Goal: Task Accomplishment & Management: Use online tool/utility

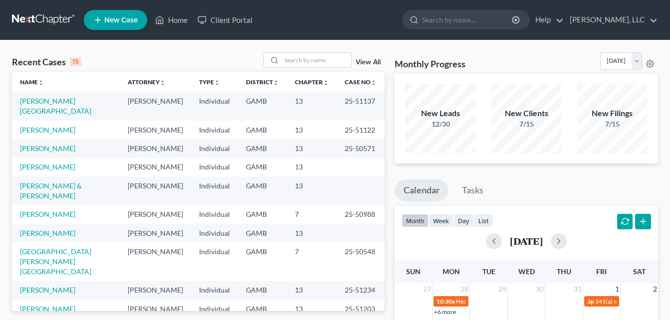
click at [143, 50] on div "Recent Cases 15 View All Name unfold_more expand_more expand_less Attorney unfo…" at bounding box center [335, 299] width 670 height 518
click at [294, 58] on input "search" at bounding box center [316, 60] width 70 height 14
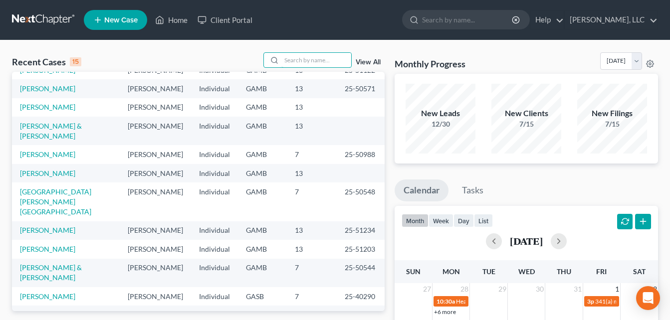
scroll to position [78, 0]
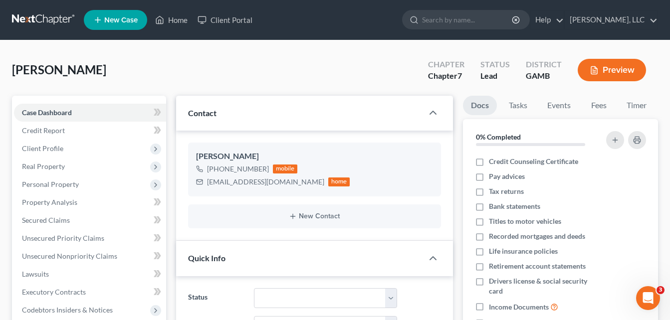
click at [169, 79] on div "[PERSON_NAME] Upgraded Chapter Chapter 7 Status Lead District [GEOGRAPHIC_DATA]…" at bounding box center [335, 73] width 646 height 43
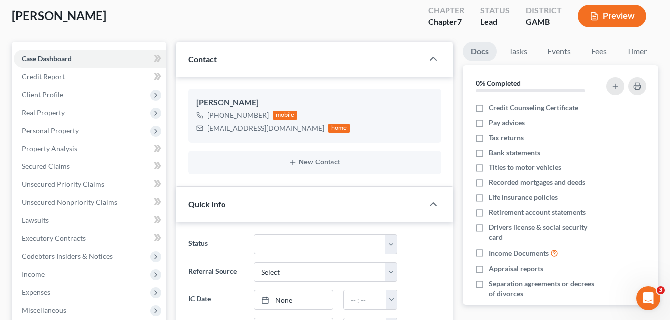
scroll to position [60, 0]
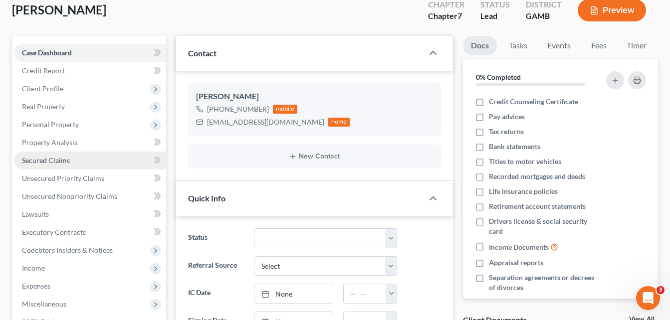
click at [38, 157] on span "Secured Claims" at bounding box center [46, 160] width 48 height 8
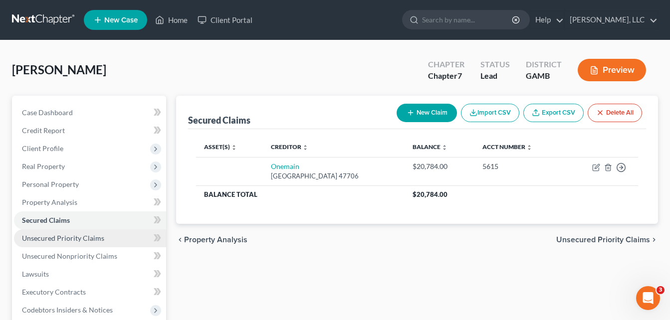
click at [39, 236] on span "Unsecured Priority Claims" at bounding box center [63, 238] width 82 height 8
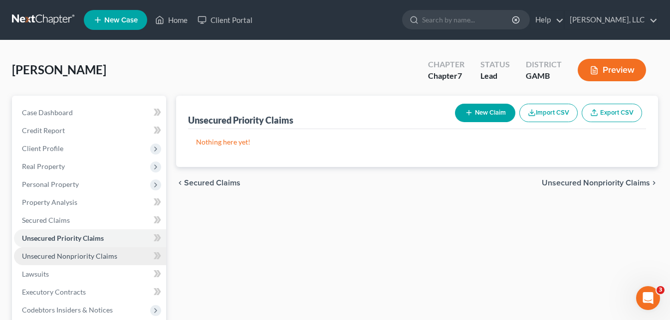
click at [45, 254] on span "Unsecured Nonpriority Claims" at bounding box center [69, 256] width 95 height 8
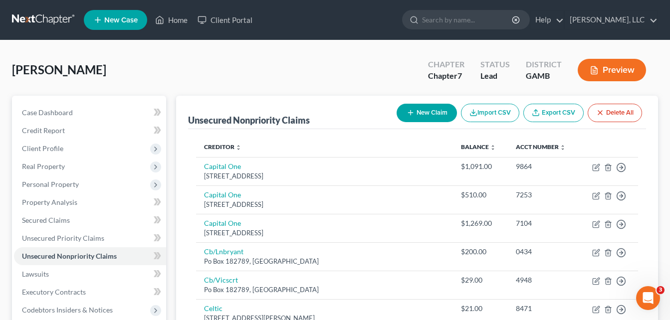
click at [180, 80] on div "[PERSON_NAME] Upgraded Chapter Chapter 7 Status Lead District [GEOGRAPHIC_DATA]…" at bounding box center [335, 73] width 646 height 43
click at [177, 20] on link "Home" at bounding box center [171, 20] width 42 height 18
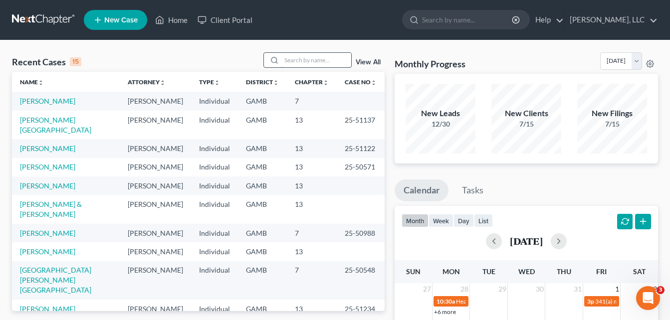
drag, startPoint x: 150, startPoint y: 54, endPoint x: 287, endPoint y: 63, distance: 137.4
click at [150, 54] on div "Recent Cases 15 View All" at bounding box center [198, 61] width 372 height 19
click at [287, 63] on input "search" at bounding box center [316, 60] width 70 height 14
type input "j"
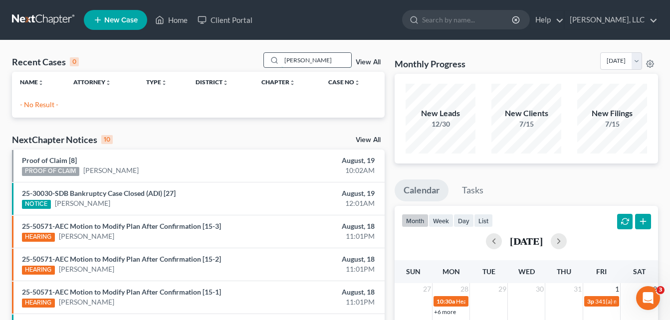
type input "[PERSON_NAME]"
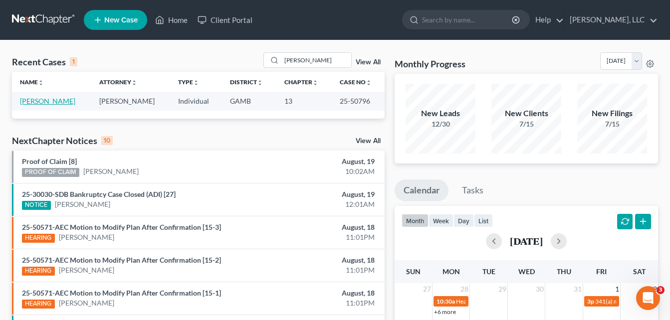
click at [46, 98] on link "[PERSON_NAME]" at bounding box center [47, 101] width 55 height 8
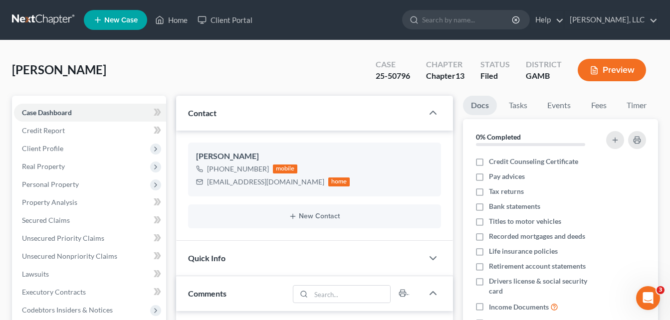
click at [175, 77] on div "[PERSON_NAME] Upgraded Case 25-50796 Chapter Chapter 13 Status Filed District […" at bounding box center [335, 73] width 646 height 43
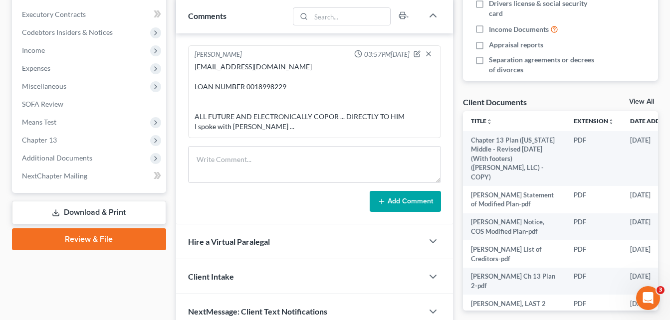
scroll to position [279, 0]
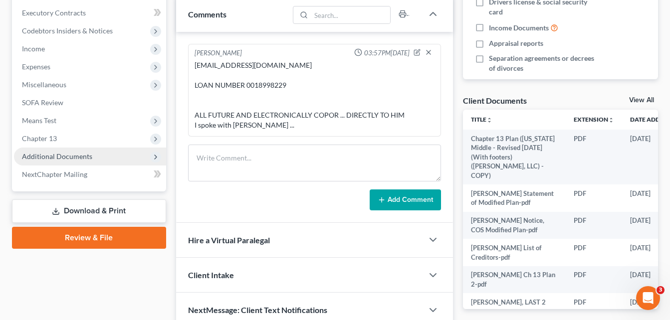
click at [41, 159] on span "Additional Documents" at bounding box center [57, 156] width 70 height 8
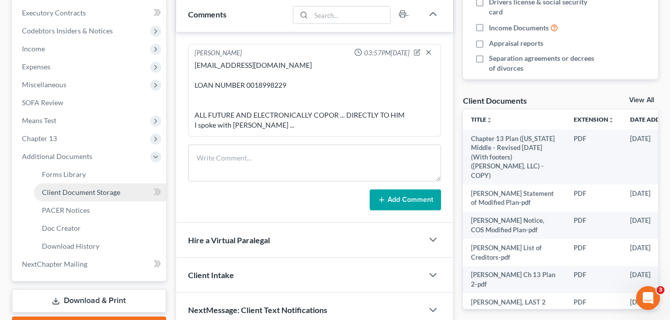
click at [54, 193] on span "Client Document Storage" at bounding box center [81, 192] width 78 height 8
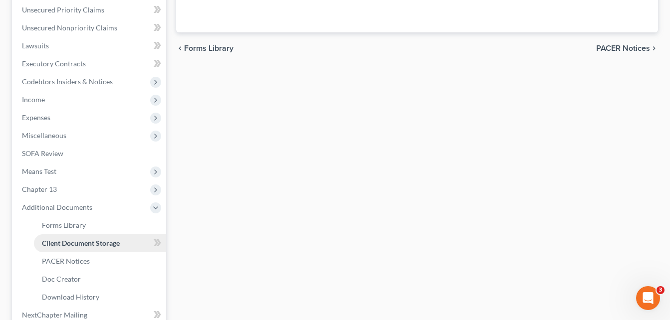
scroll to position [61, 0]
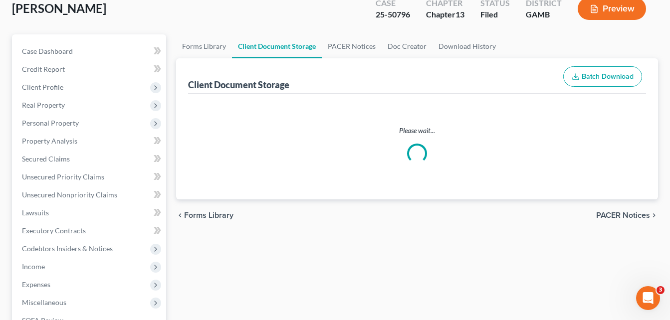
select select "12"
select select "6"
select select "22"
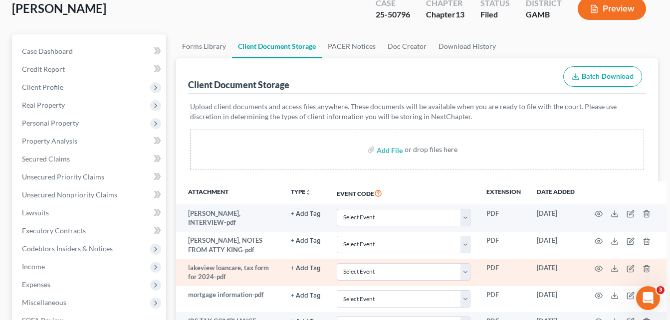
scroll to position [0, 0]
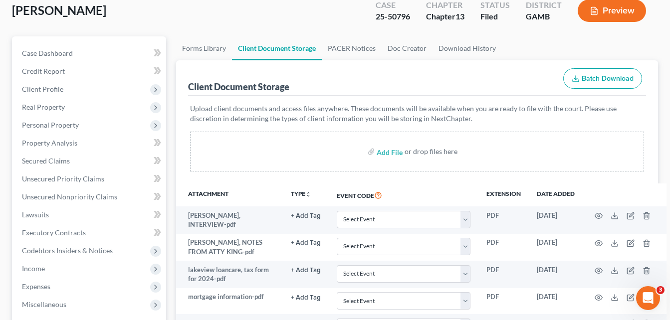
scroll to position [60, 0]
click at [381, 153] on input "file" at bounding box center [388, 151] width 24 height 18
click at [391, 154] on input "file" at bounding box center [388, 151] width 24 height 18
click at [394, 155] on input "file" at bounding box center [388, 151] width 24 height 18
type input "C:\fakepath\[PERSON_NAME] List of Creditors 8-2025.pdf"
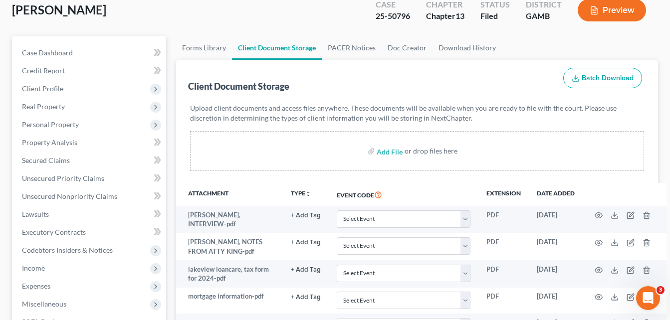
select select "12"
select select "6"
select select "22"
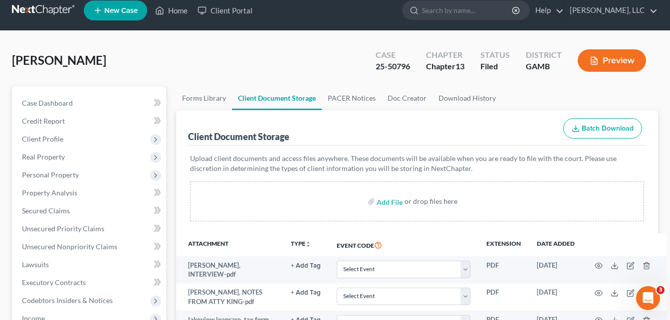
scroll to position [0, 0]
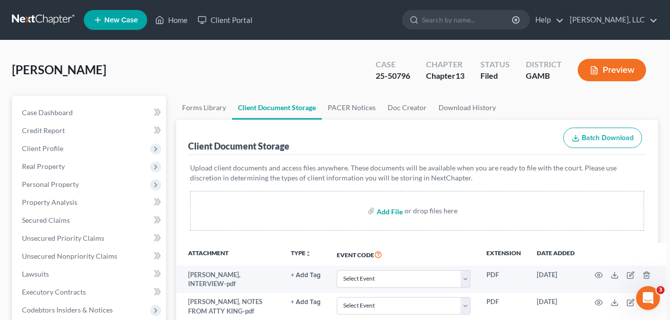
click at [395, 212] on input "file" at bounding box center [388, 211] width 24 height 18
type input "C:\fakepath\[PERSON_NAME] Modified Plan Prior to Confirmation.pdf"
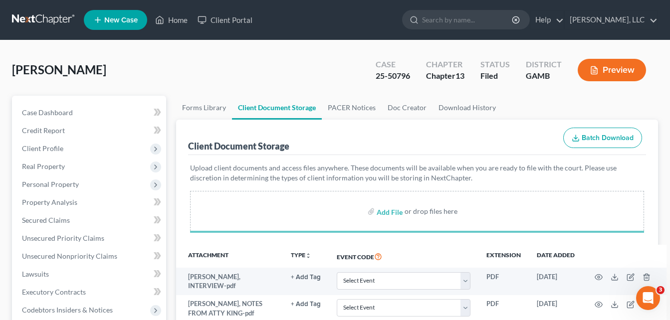
select select "12"
select select "6"
select select "22"
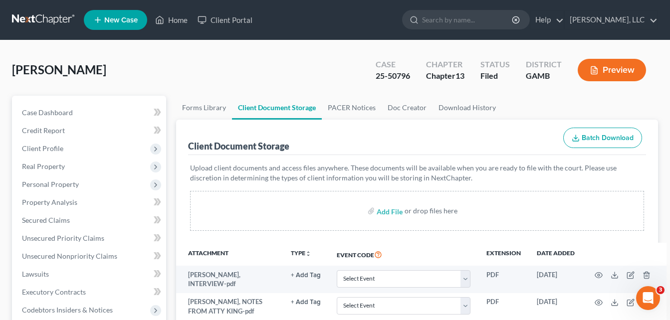
select select "12"
select select "6"
select select "22"
click at [173, 85] on div "[PERSON_NAME] Upgraded Case 25-50796 Chapter Chapter 13 Status Filed District […" at bounding box center [335, 73] width 646 height 43
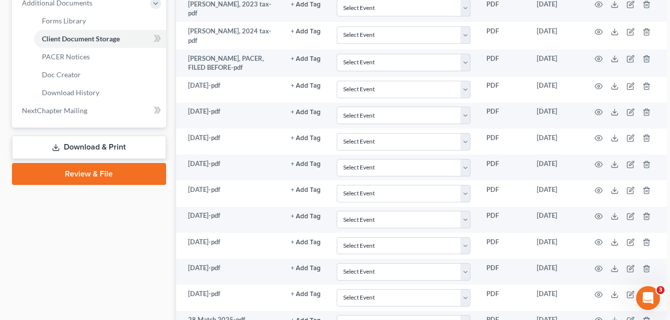
scroll to position [347, 0]
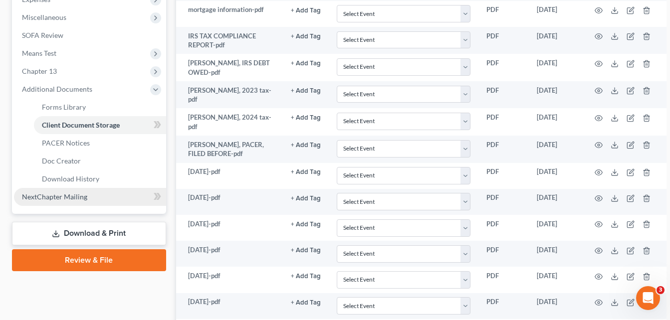
click at [82, 199] on span "NextChapter Mailing" at bounding box center [54, 196] width 65 height 8
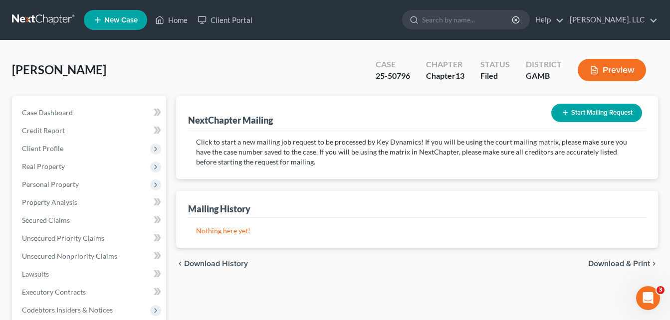
click at [588, 112] on button "Start Mailing Request" at bounding box center [596, 113] width 91 height 18
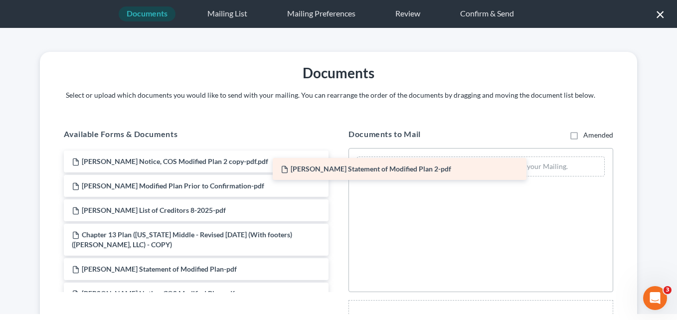
drag, startPoint x: 214, startPoint y: 159, endPoint x: 423, endPoint y: 167, distance: 209.0
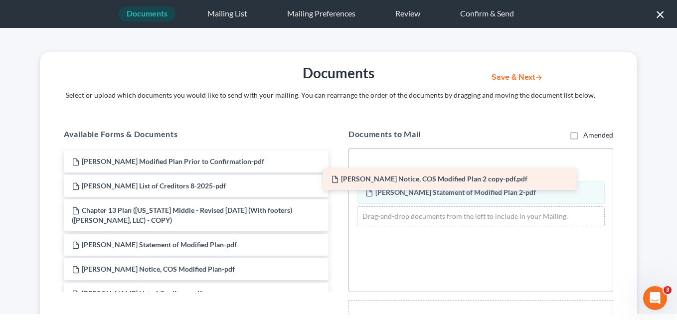
drag, startPoint x: 254, startPoint y: 161, endPoint x: 513, endPoint y: 178, distance: 259.9
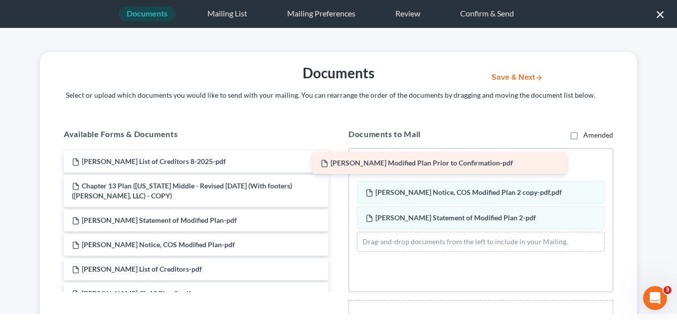
drag, startPoint x: 255, startPoint y: 157, endPoint x: 505, endPoint y: 158, distance: 249.3
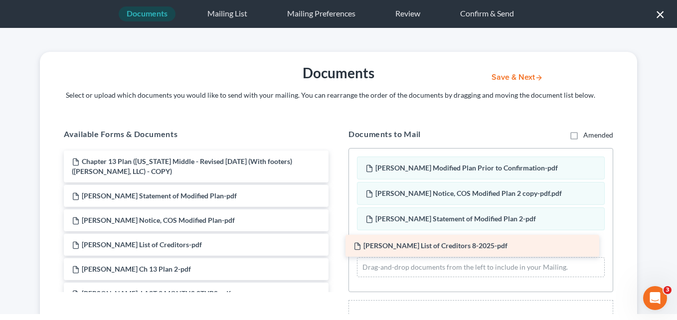
drag, startPoint x: 246, startPoint y: 158, endPoint x: 528, endPoint y: 242, distance: 294.0
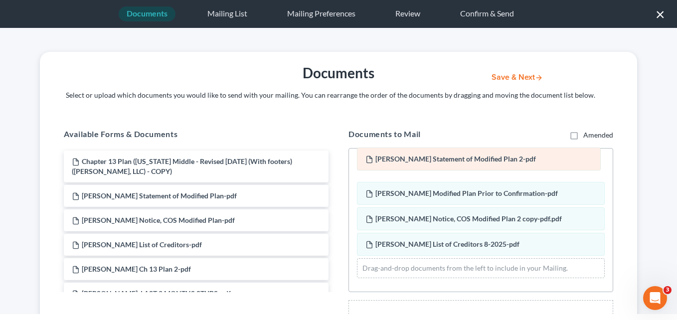
drag, startPoint x: 502, startPoint y: 220, endPoint x: 505, endPoint y: 160, distance: 59.9
click at [505, 160] on div "[PERSON_NAME] Statement of Modified Plan 2-pdf [PERSON_NAME] Statement of Modif…" at bounding box center [481, 218] width 264 height 138
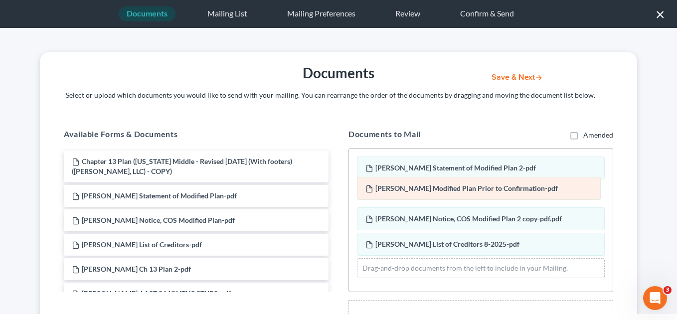
drag, startPoint x: 502, startPoint y: 201, endPoint x: 505, endPoint y: 196, distance: 6.1
click at [505, 196] on div "[PERSON_NAME] Modified Plan Prior to Confirmation-pdf [PERSON_NAME] Statement o…" at bounding box center [481, 218] width 264 height 138
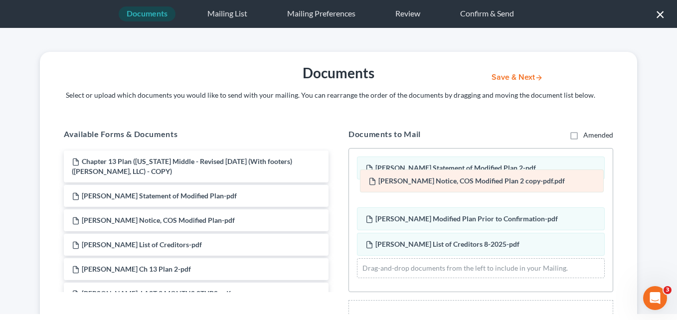
drag, startPoint x: 507, startPoint y: 218, endPoint x: 513, endPoint y: 180, distance: 38.4
click at [513, 180] on div "[PERSON_NAME] Notice, COS Modified Plan 2 copy-pdf.pdf [PERSON_NAME] Statement …" at bounding box center [481, 218] width 264 height 138
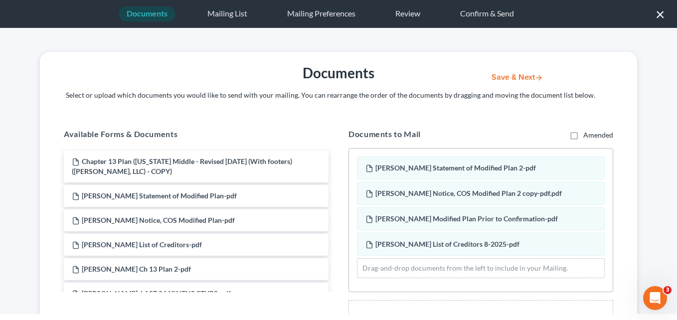
click at [521, 79] on button "Save & Next" at bounding box center [517, 77] width 67 height 8
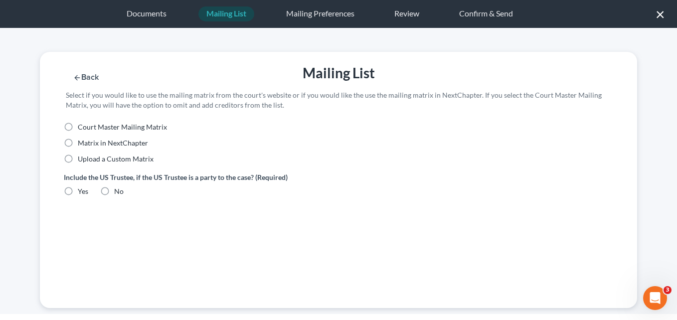
click at [118, 127] on span "Court Master Mailing Matrix" at bounding box center [122, 127] width 89 height 8
click at [88, 127] on input "Court Master Mailing Matrix" at bounding box center [85, 125] width 6 height 6
radio input "true"
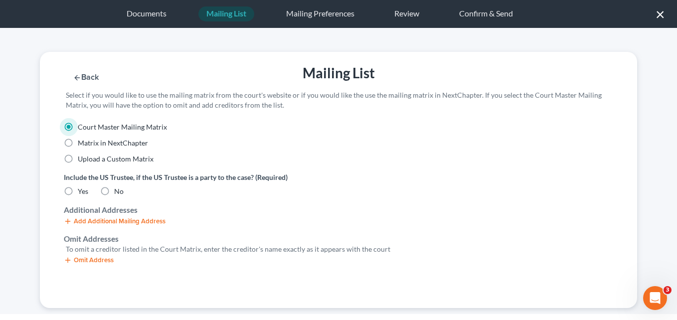
click at [114, 194] on label "No" at bounding box center [118, 191] width 9 height 10
click at [118, 193] on input "No" at bounding box center [121, 189] width 6 height 6
radio input "true"
click at [494, 78] on button "Save & Next" at bounding box center [517, 77] width 67 height 8
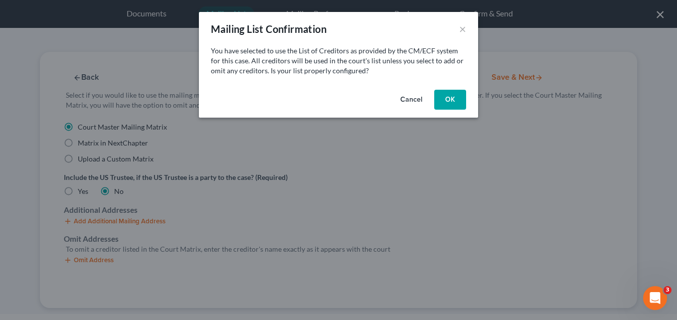
click at [448, 96] on button "OK" at bounding box center [450, 100] width 32 height 20
select select "10"
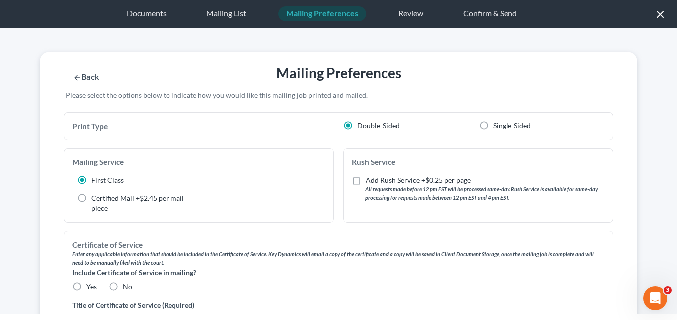
click at [29, 176] on div "Back Mailing Preferences Save & Next Please select the options below to indicat…" at bounding box center [338, 171] width 677 height 286
click at [123, 289] on label "No" at bounding box center [127, 287] width 9 height 10
click at [127, 288] on input "No" at bounding box center [130, 285] width 6 height 6
radio input "true"
click at [309, 287] on div "Include Certificate of Service in mailing? Yes No" at bounding box center [338, 279] width 542 height 24
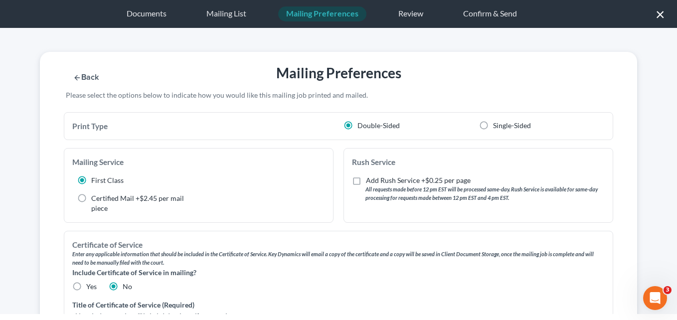
scroll to position [250, 0]
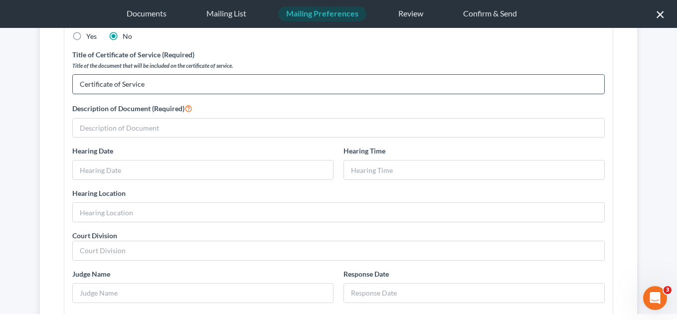
click at [189, 82] on input "Certificate of Service" at bounding box center [338, 84] width 531 height 19
type input "C"
drag, startPoint x: 182, startPoint y: 86, endPoint x: 73, endPoint y: 88, distance: 109.7
click at [73, 88] on input "[PERSON_NAME], modified plan" at bounding box center [338, 84] width 531 height 19
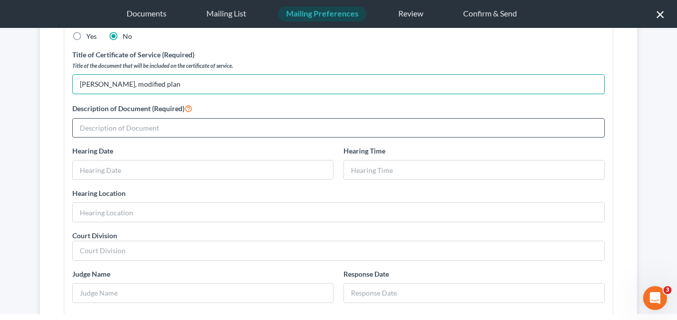
type input "[PERSON_NAME], modified plan"
click at [121, 129] on input "text" at bounding box center [338, 128] width 531 height 19
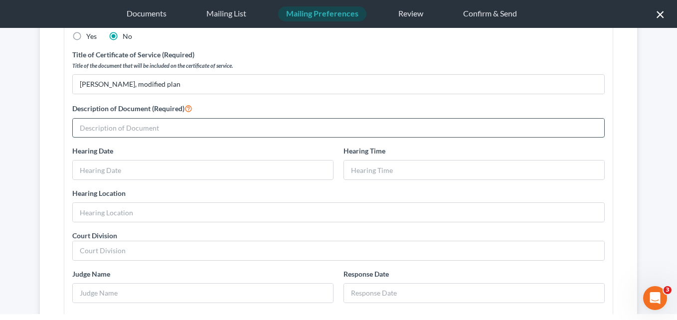
paste input "[PERSON_NAME], modified plan"
type input "[PERSON_NAME], modified plan"
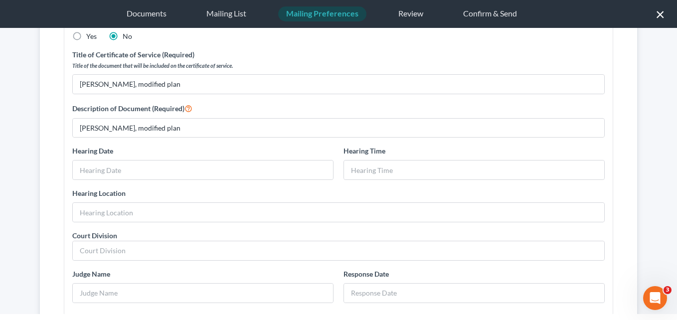
click at [16, 178] on div "Back Mailing Preferences Save & Next Please select the options below to indicat…" at bounding box center [338, 171] width 677 height 286
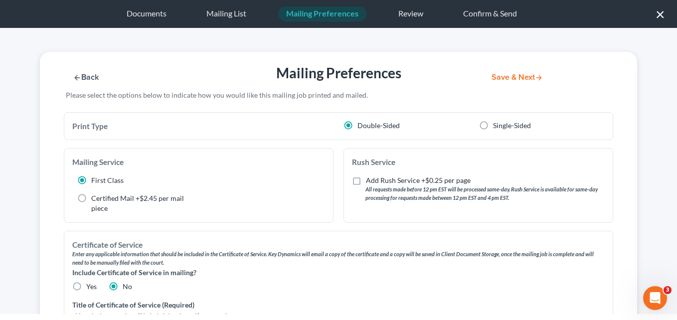
click at [505, 75] on button "Save & Next" at bounding box center [517, 77] width 67 height 8
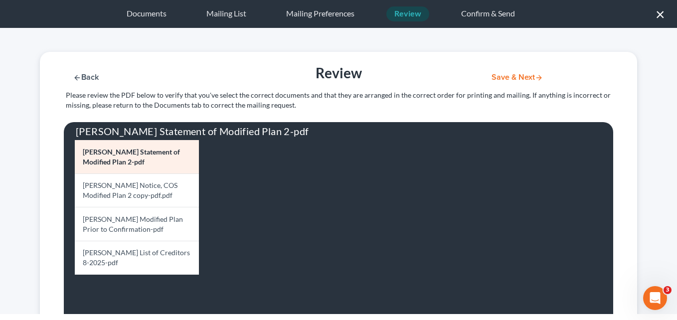
click at [10, 207] on div "Back Review Save & Next Please review the PDF below to verify that you've selec…" at bounding box center [338, 171] width 677 height 286
click at [121, 193] on link "[PERSON_NAME] Notice, COS Modified Plan 2 copy-pdf.pdf" at bounding box center [137, 191] width 124 height 34
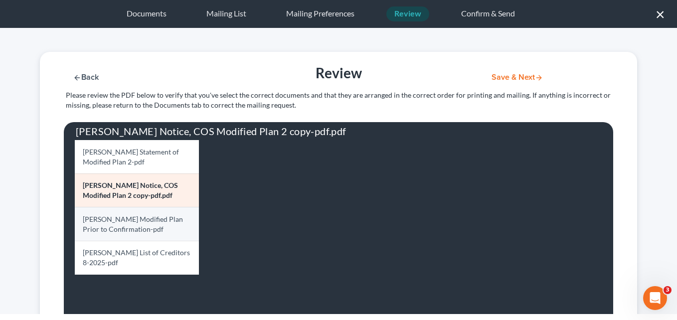
click at [115, 227] on link "[PERSON_NAME] Modified Plan Prior to Confirmation-pdf" at bounding box center [137, 224] width 124 height 34
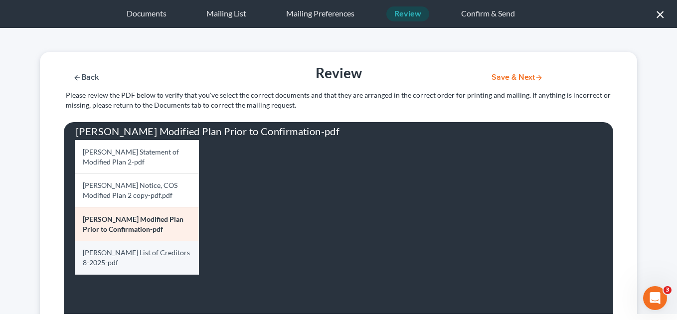
click at [104, 257] on link "[PERSON_NAME] List of Creditors 8-2025-pdf" at bounding box center [137, 258] width 124 height 34
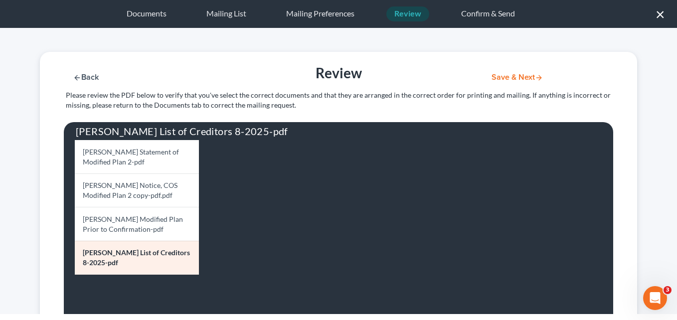
click at [501, 78] on button "Save & Next" at bounding box center [517, 77] width 67 height 8
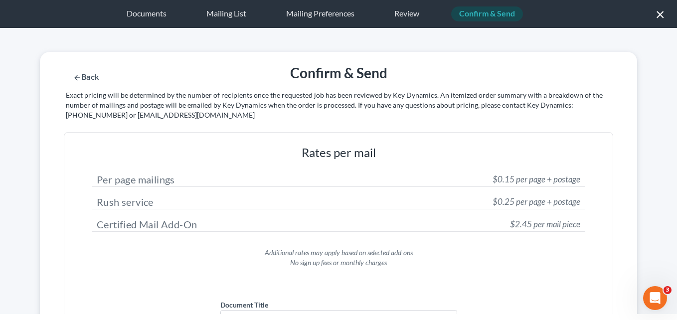
click at [57, 188] on div "Rates per mail Per page mailings $0.15 per page + postage Rush service $0.25 pe…" at bounding box center [338, 272] width 597 height 281
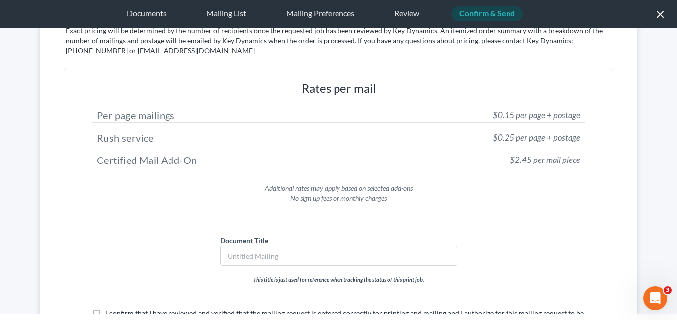
scroll to position [120, 0]
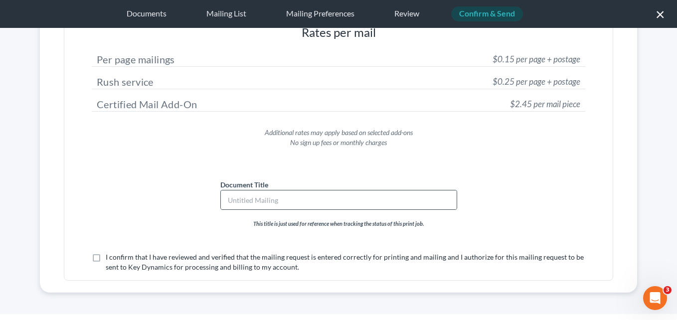
click at [373, 190] on div at bounding box center [338, 200] width 237 height 20
click at [351, 195] on input "text" at bounding box center [339, 199] width 236 height 19
paste input "[PERSON_NAME], modified plan"
type input "[PERSON_NAME], modified plan"
click at [106, 256] on label "I confirm that I have reviewed and verified that the mailing request is entered…" at bounding box center [346, 262] width 480 height 20
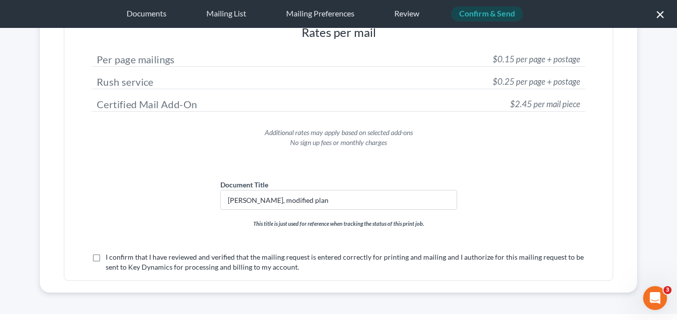
click at [110, 256] on input "I confirm that I have reviewed and verified that the mailing request is entered…" at bounding box center [113, 255] width 6 height 6
checkbox input "true"
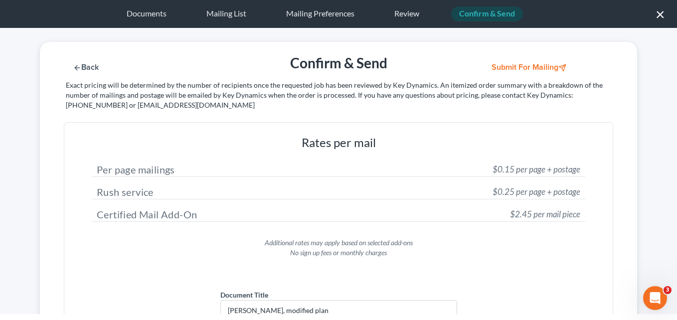
scroll to position [1, 0]
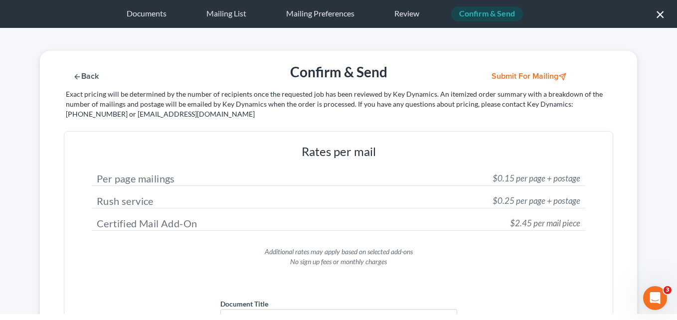
click at [519, 75] on button "Submit for Mailing" at bounding box center [530, 76] width 93 height 8
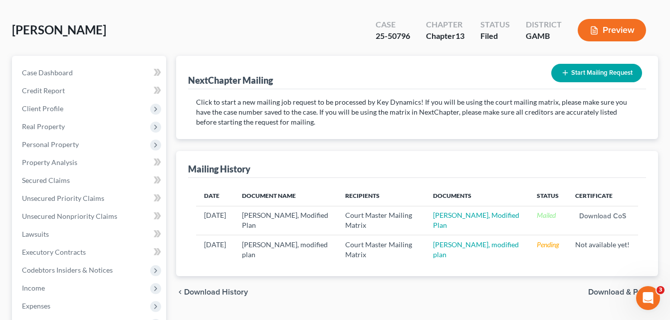
scroll to position [0, 0]
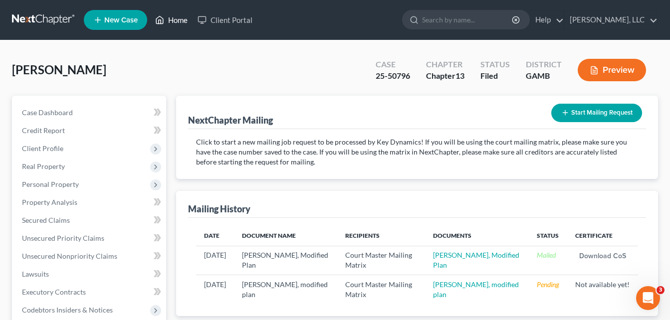
click at [177, 19] on link "Home" at bounding box center [171, 20] width 42 height 18
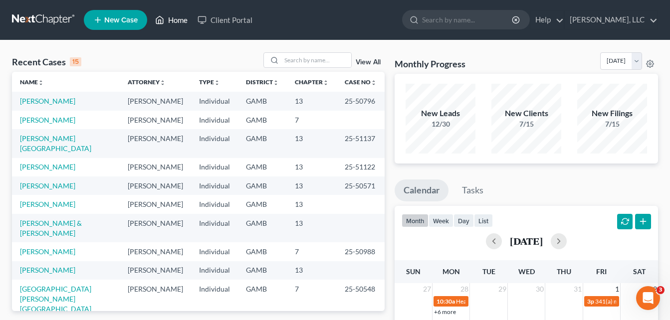
click at [173, 17] on link "Home" at bounding box center [171, 20] width 42 height 18
click at [318, 58] on input "search" at bounding box center [316, 60] width 70 height 14
type input "ronne"
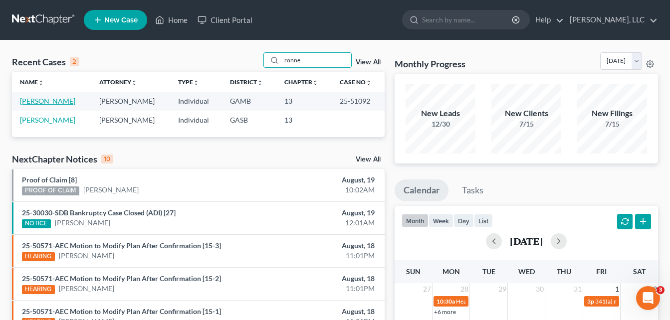
click at [46, 103] on link "[PERSON_NAME]" at bounding box center [47, 101] width 55 height 8
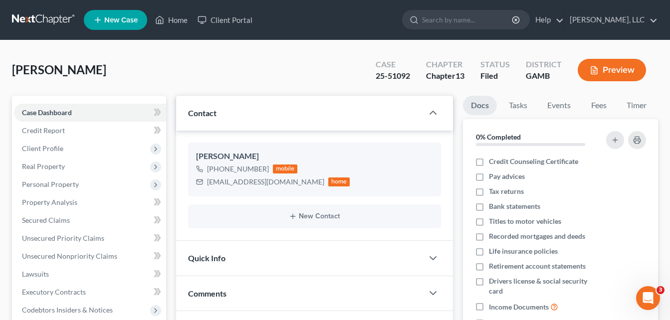
click at [172, 64] on div "[PERSON_NAME] Upgraded Case 25-51092 Chapter Chapter 13 Status [GEOGRAPHIC_DATA…" at bounding box center [335, 73] width 646 height 43
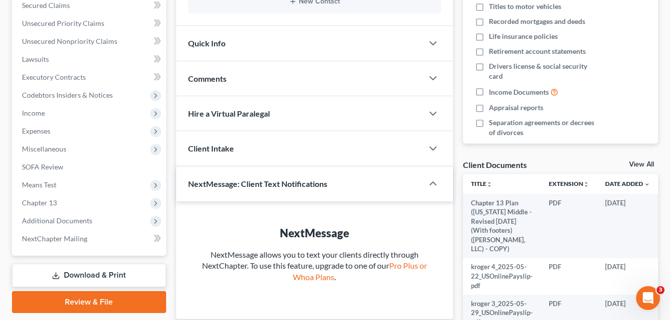
scroll to position [259, 0]
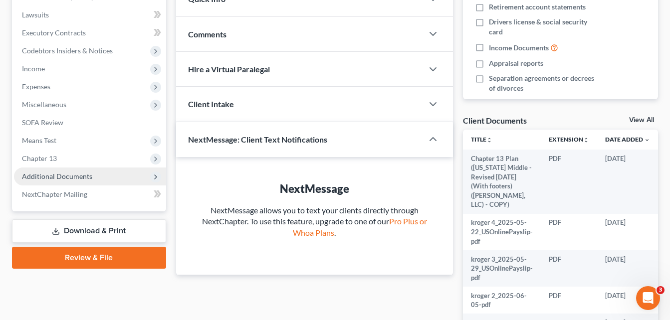
click at [81, 178] on span "Additional Documents" at bounding box center [57, 176] width 70 height 8
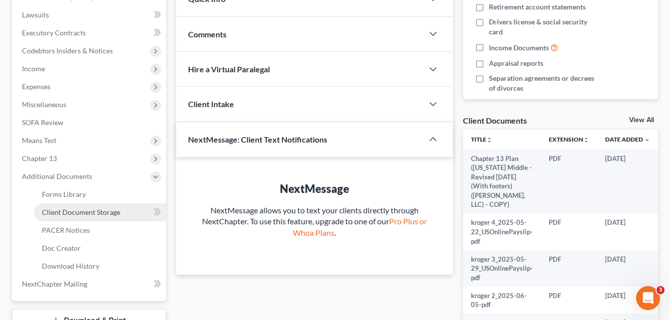
click at [72, 216] on link "Client Document Storage" at bounding box center [100, 212] width 132 height 18
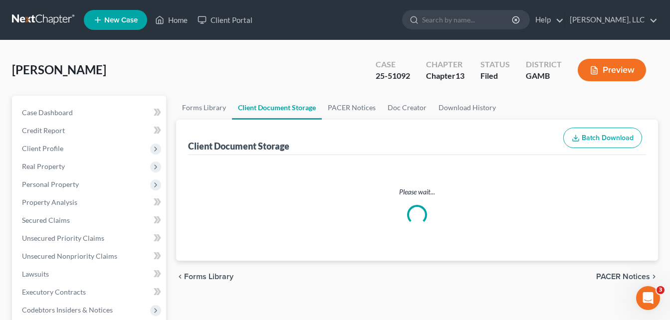
select select "12"
select select "6"
select select "22"
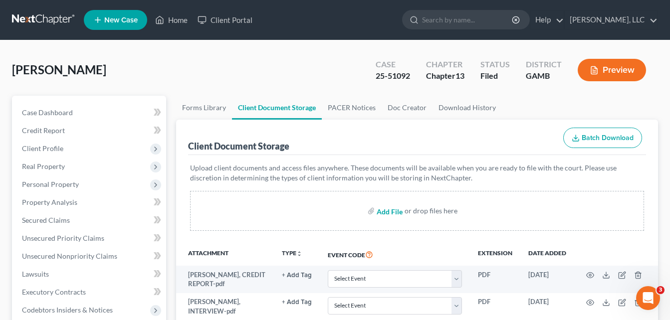
click at [384, 209] on input "file" at bounding box center [388, 211] width 24 height 18
type input "C:\fakepath\[PERSON_NAME] List of Creditors.pdf"
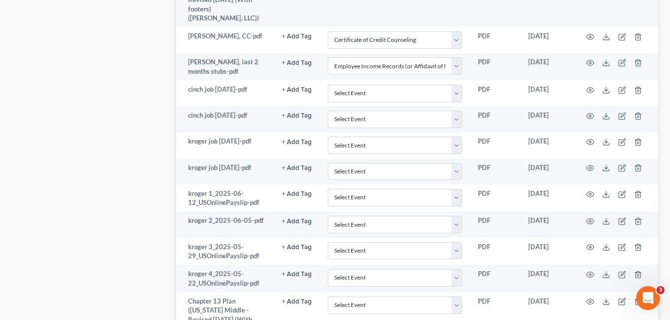
scroll to position [792, 0]
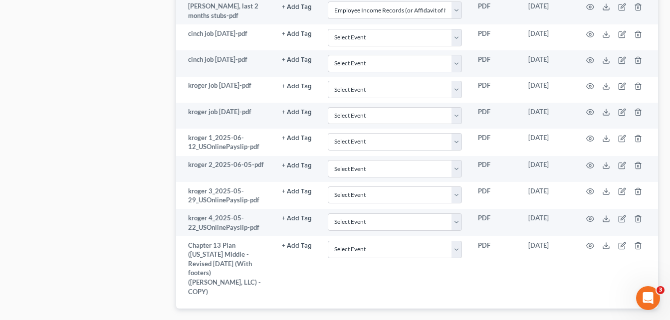
select select "12"
select select "6"
select select "22"
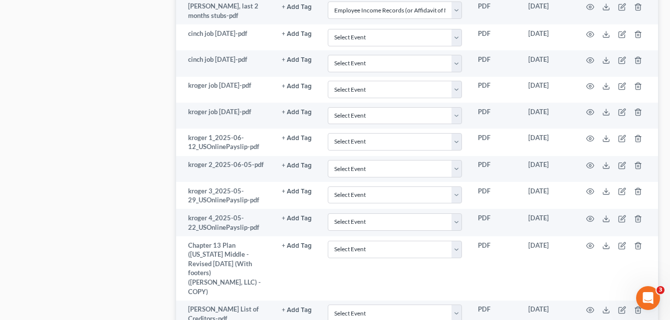
select select "12"
select select "6"
select select "22"
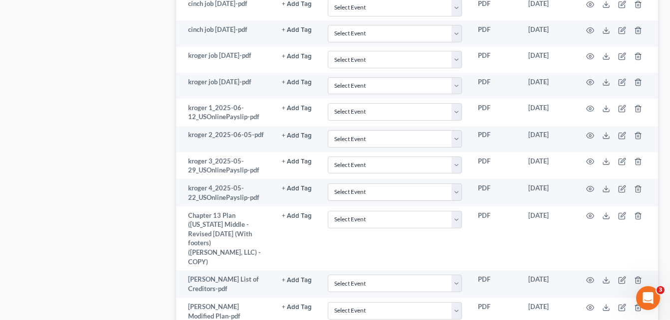
select select "12"
select select "6"
select select "22"
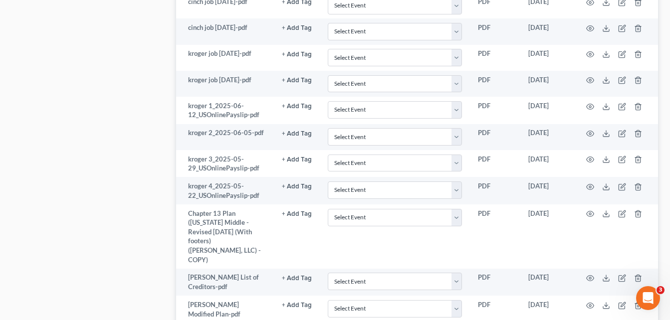
select select "12"
select select "6"
select select "22"
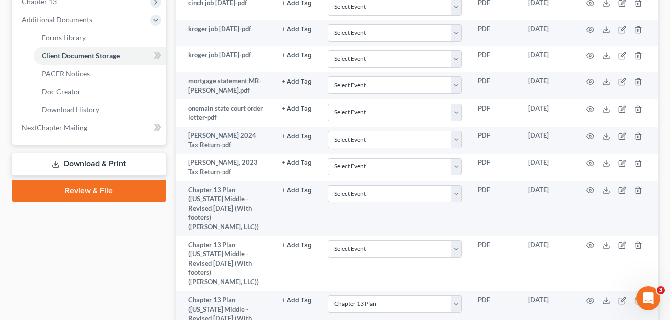
scroll to position [363, 0]
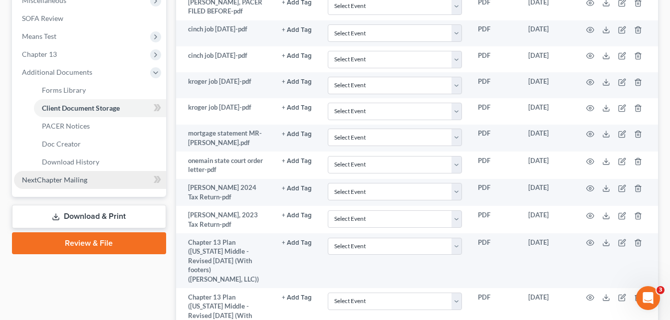
click at [57, 176] on span "NextChapter Mailing" at bounding box center [54, 180] width 65 height 8
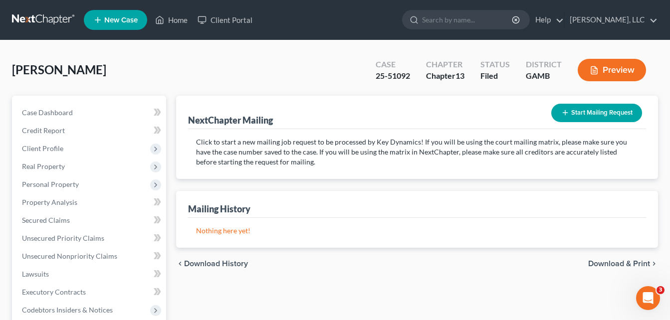
click at [585, 116] on button "Start Mailing Request" at bounding box center [596, 113] width 91 height 18
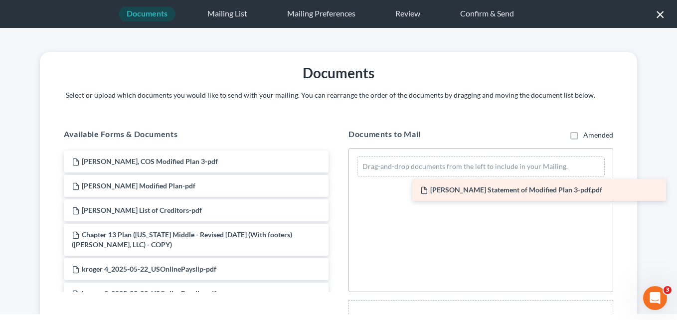
drag, startPoint x: 183, startPoint y: 164, endPoint x: 531, endPoint y: 192, distance: 349.7
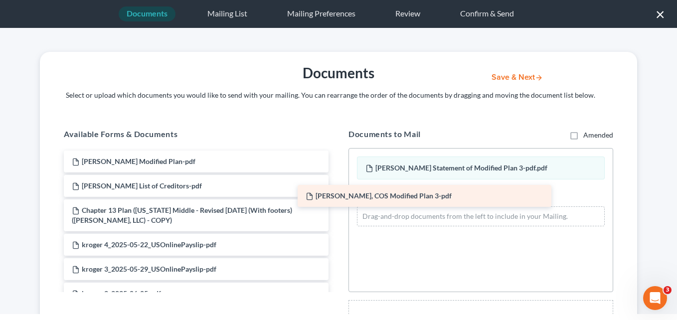
drag, startPoint x: 271, startPoint y: 167, endPoint x: 506, endPoint y: 201, distance: 236.8
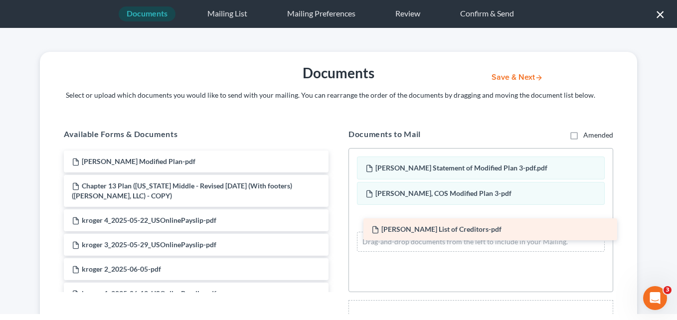
drag, startPoint x: 225, startPoint y: 188, endPoint x: 525, endPoint y: 232, distance: 302.8
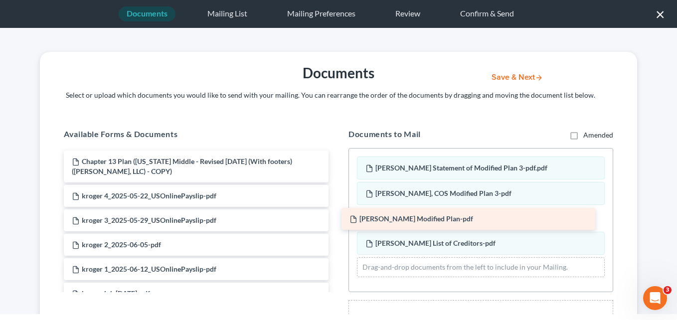
drag, startPoint x: 229, startPoint y: 167, endPoint x: 507, endPoint y: 224, distance: 283.6
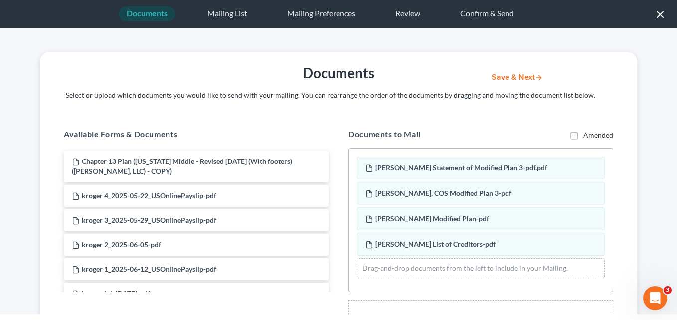
click at [523, 78] on button "Save & Next" at bounding box center [517, 77] width 67 height 8
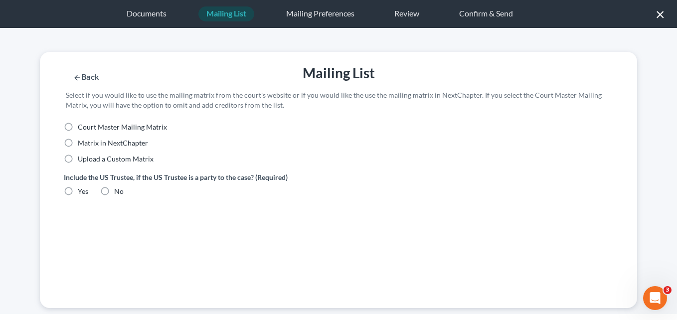
click at [152, 121] on div "Back Mailing List Save & Next Select if you would like to use the mailing matri…" at bounding box center [338, 87] width 607 height 70
click at [146, 127] on span "Court Master Mailing Matrix" at bounding box center [122, 127] width 89 height 8
click at [88, 127] on input "Court Master Mailing Matrix" at bounding box center [85, 125] width 6 height 6
radio input "true"
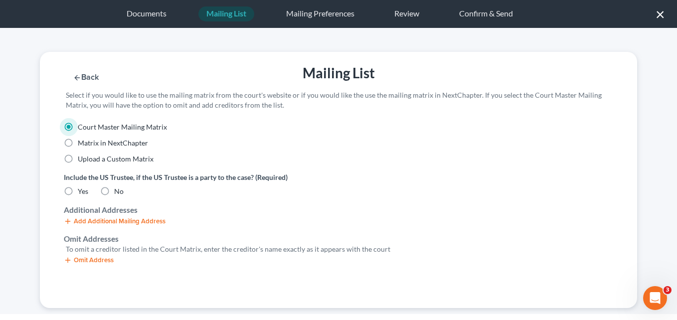
click at [114, 195] on label "No" at bounding box center [118, 191] width 9 height 10
click at [118, 193] on input "No" at bounding box center [121, 189] width 6 height 6
radio input "true"
click at [32, 208] on div "Back Mailing List Save & Next Select if you would like to use the mailing matri…" at bounding box center [338, 180] width 617 height 256
click at [514, 72] on div "Save & Next" at bounding box center [549, 77] width 140 height 10
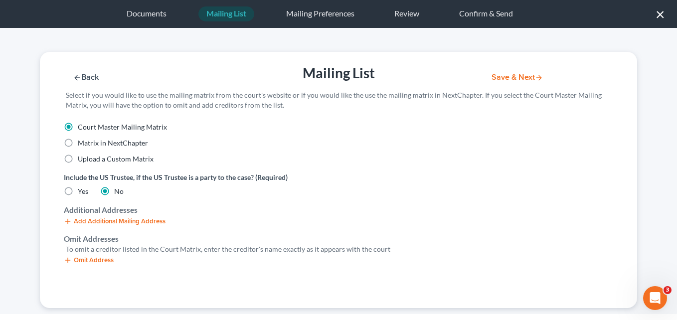
click at [515, 76] on button "Save & Next" at bounding box center [517, 77] width 67 height 8
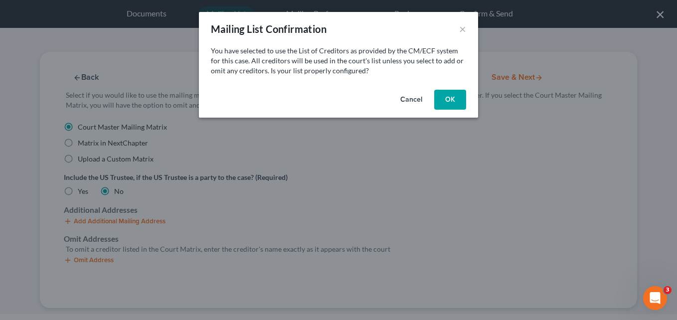
click at [457, 104] on button "OK" at bounding box center [450, 100] width 32 height 20
select select "10"
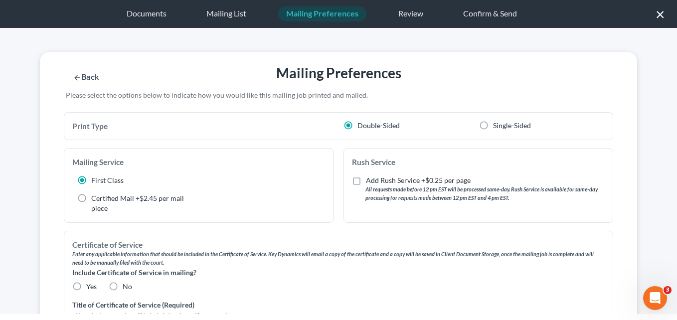
click at [123, 285] on label "No" at bounding box center [127, 287] width 9 height 10
click at [127, 285] on input "No" at bounding box center [130, 285] width 6 height 6
radio input "true"
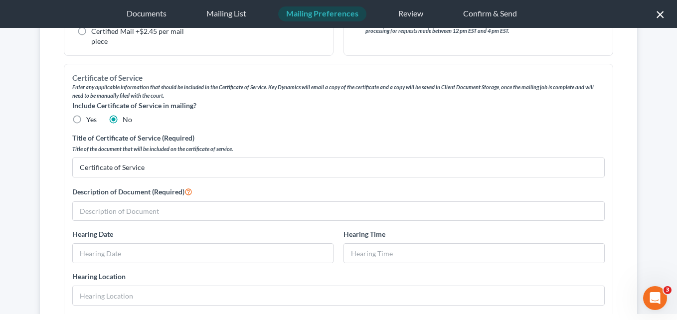
scroll to position [173, 0]
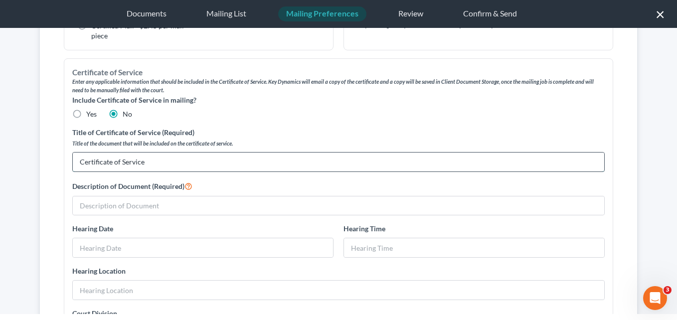
click at [396, 158] on input "Certificate of Service" at bounding box center [338, 162] width 531 height 19
type input "C"
drag, startPoint x: 275, startPoint y: 162, endPoint x: 72, endPoint y: 163, distance: 203.4
click at [72, 163] on div "Title of Certificate of Service (Required) Title of the document that will be i…" at bounding box center [338, 149] width 542 height 45
click at [102, 160] on input "[PERSON_NAME], modified plan" at bounding box center [338, 162] width 531 height 19
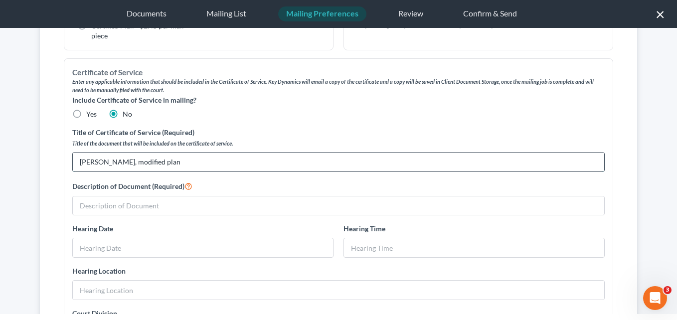
drag, startPoint x: 79, startPoint y: 161, endPoint x: 184, endPoint y: 162, distance: 105.2
click at [184, 162] on input "[PERSON_NAME], modified plan" at bounding box center [338, 162] width 531 height 19
click at [166, 162] on input "[PERSON_NAME], modified plan" at bounding box center [338, 162] width 531 height 19
click at [181, 162] on input "[PERSON_NAME], modified plan" at bounding box center [338, 162] width 531 height 19
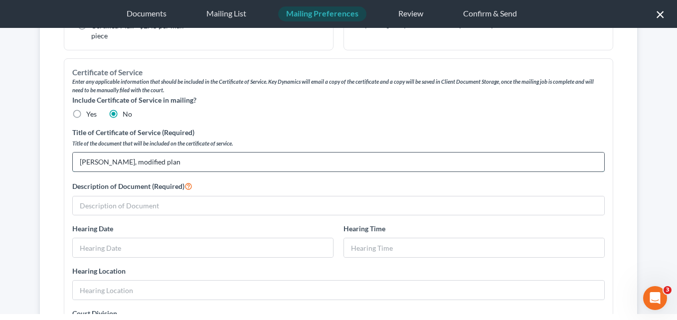
click at [181, 162] on input "[PERSON_NAME], modified plan" at bounding box center [338, 162] width 531 height 19
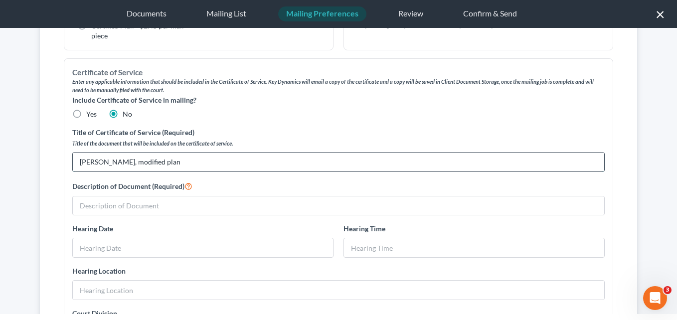
click at [181, 162] on input "[PERSON_NAME], modified plan" at bounding box center [338, 162] width 531 height 19
type input "[PERSON_NAME], modified plan"
click at [109, 203] on input "text" at bounding box center [338, 205] width 531 height 19
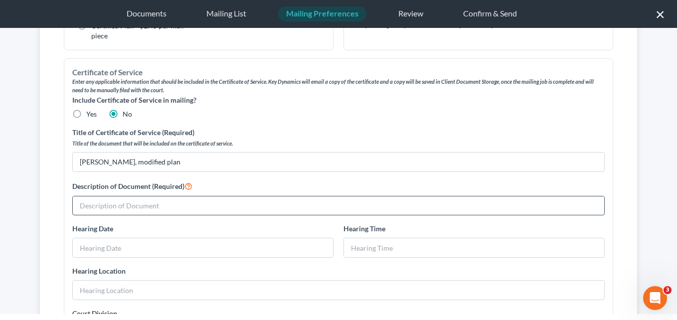
paste input "[PERSON_NAME], modified plan"
type input "[PERSON_NAME], modified plan"
click at [20, 163] on div "Back Mailing Preferences Save & Next Please select the options below to indicat…" at bounding box center [338, 171] width 677 height 286
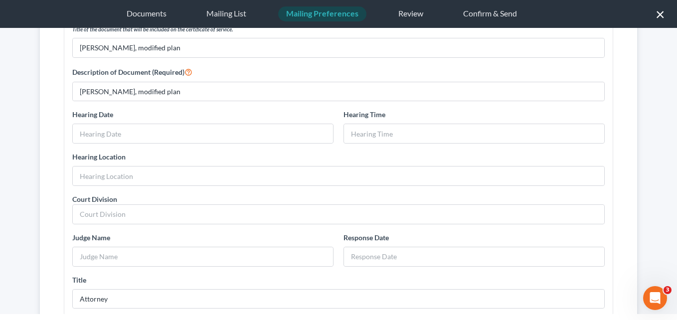
scroll to position [36, 0]
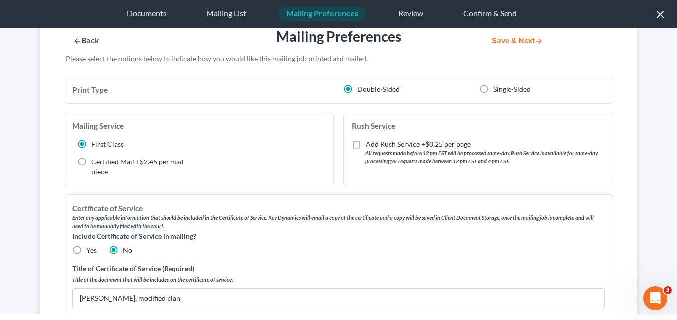
click at [510, 38] on button "Save & Next" at bounding box center [517, 41] width 67 height 8
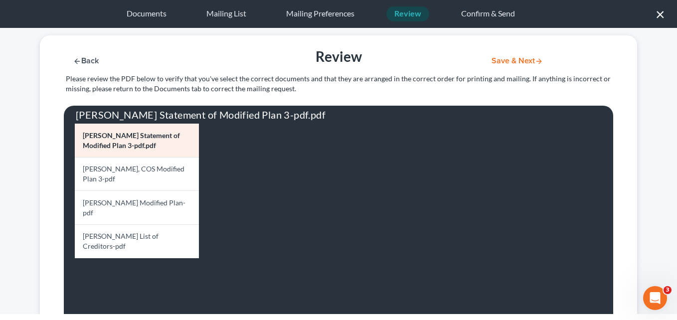
scroll to position [0, 0]
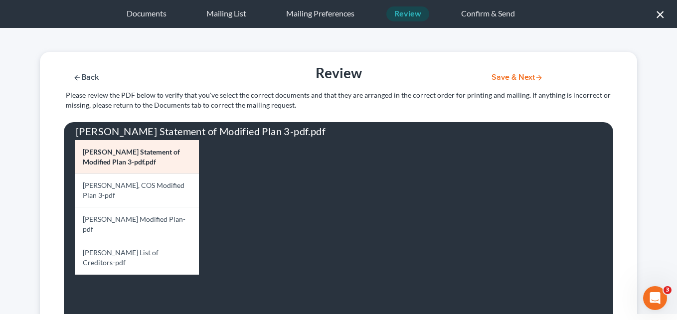
click at [498, 77] on button "Save & Next" at bounding box center [517, 77] width 67 height 8
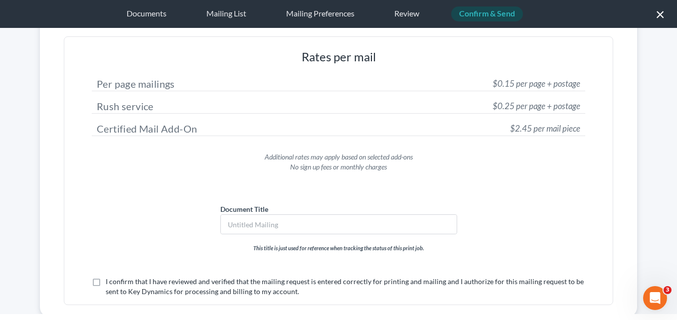
scroll to position [123, 0]
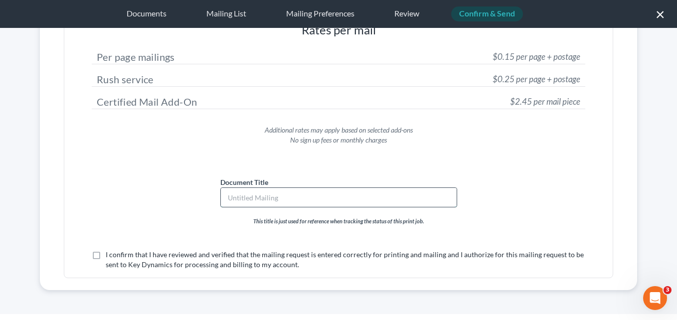
click at [347, 195] on input "text" at bounding box center [339, 197] width 236 height 19
paste input "[PERSON_NAME], modified plan"
type input "[PERSON_NAME], modified plan"
click at [106, 256] on label "I confirm that I have reviewed and verified that the mailing request is entered…" at bounding box center [346, 260] width 480 height 20
click at [110, 256] on input "I confirm that I have reviewed and verified that the mailing request is entered…" at bounding box center [113, 253] width 6 height 6
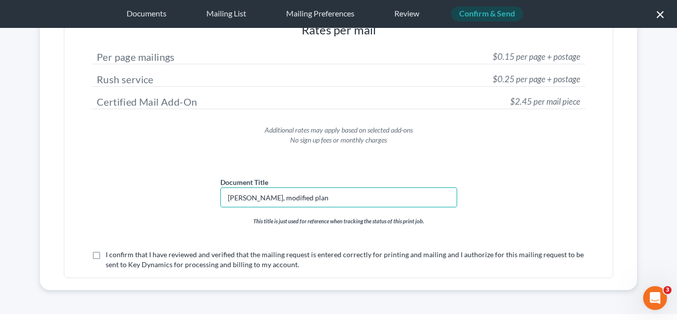
checkbox input "true"
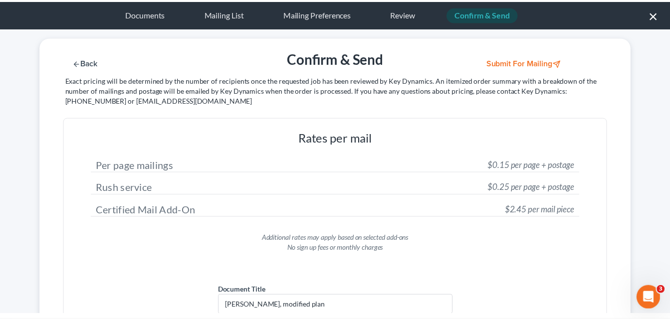
scroll to position [0, 0]
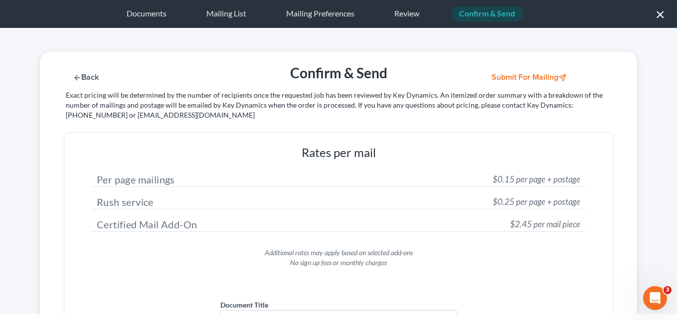
click at [521, 79] on button "Submit for Mailing" at bounding box center [530, 77] width 93 height 8
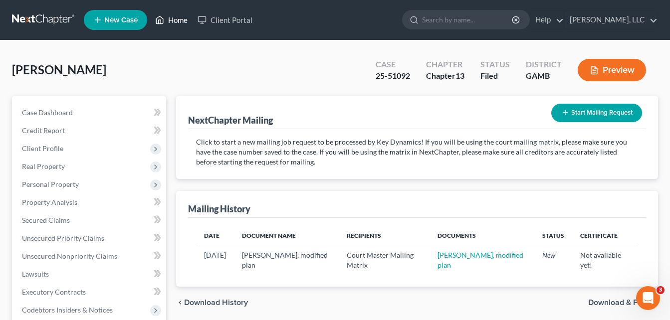
click at [185, 18] on link "Home" at bounding box center [171, 20] width 42 height 18
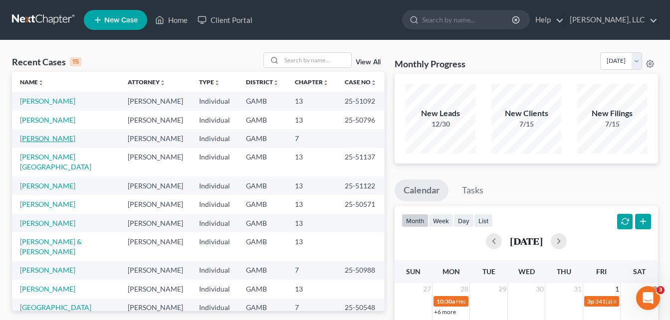
click at [41, 142] on link "[PERSON_NAME]" at bounding box center [47, 138] width 55 height 8
select select "10"
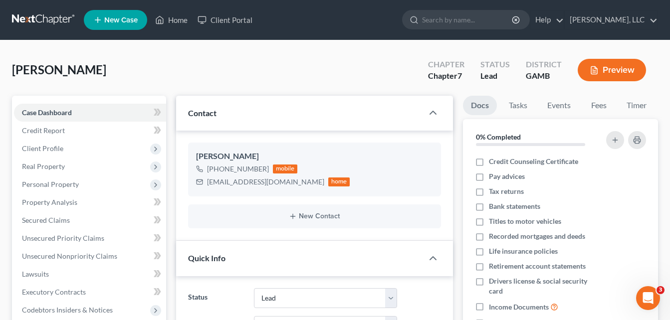
click at [155, 75] on div "[PERSON_NAME] Upgraded Chapter Chapter 7 Status Lead District [GEOGRAPHIC_DATA]…" at bounding box center [335, 73] width 646 height 43
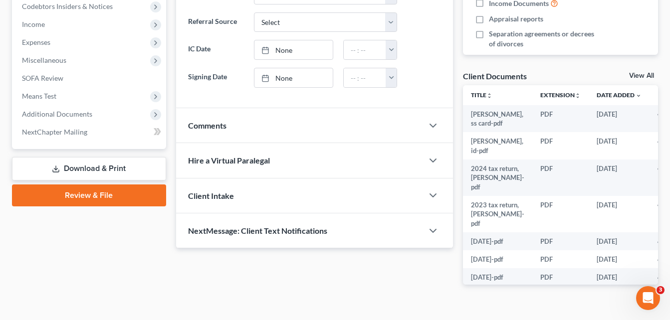
scroll to position [322, 0]
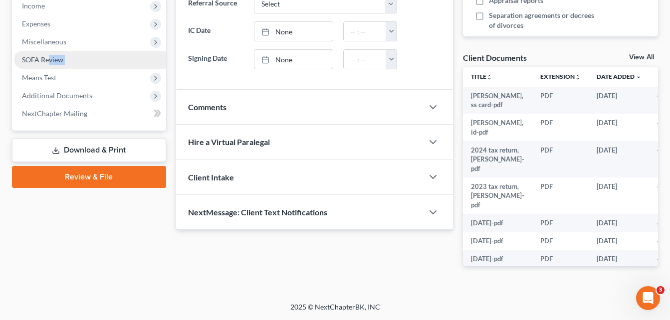
drag, startPoint x: 155, startPoint y: 75, endPoint x: 50, endPoint y: 58, distance: 106.1
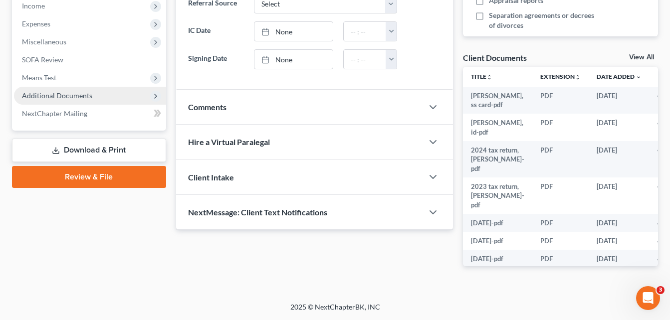
click at [57, 95] on span "Additional Documents" at bounding box center [57, 95] width 70 height 8
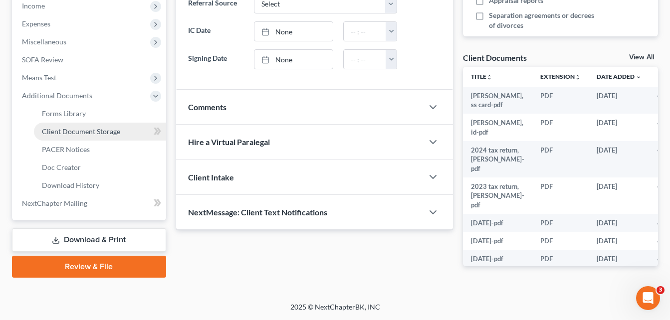
click at [87, 134] on span "Client Document Storage" at bounding box center [81, 131] width 78 height 8
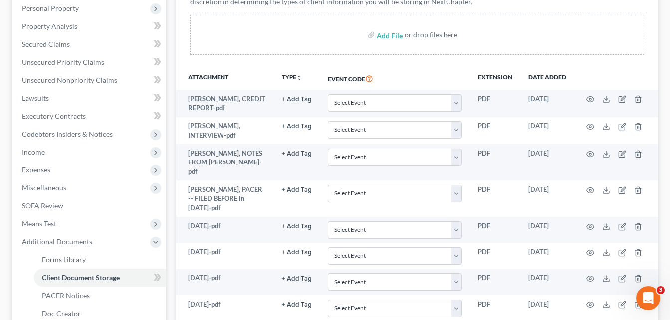
scroll to position [219, 0]
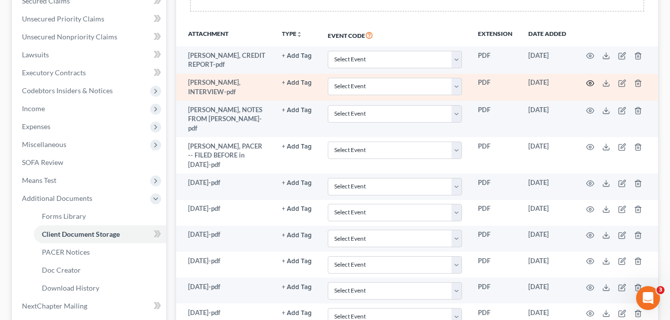
click at [589, 84] on icon "button" at bounding box center [590, 83] width 8 height 8
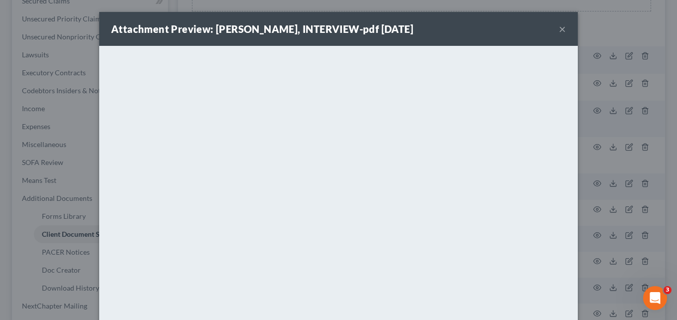
click at [2, 59] on div "Attachment Preview: [PERSON_NAME], INTERVIEW-pdf [DATE] × <object ng-attr-data=…" at bounding box center [338, 160] width 677 height 320
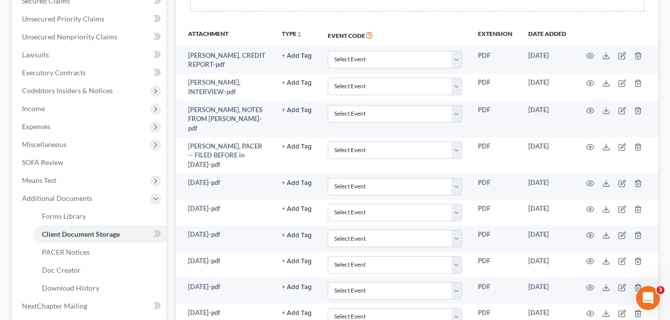
click at [172, 19] on div "Forms Library Client Document Storage PACER Notices Doc Creator Download Histor…" at bounding box center [417, 189] width 492 height 627
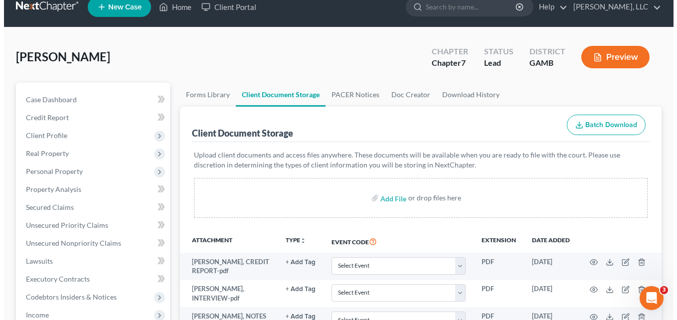
scroll to position [0, 0]
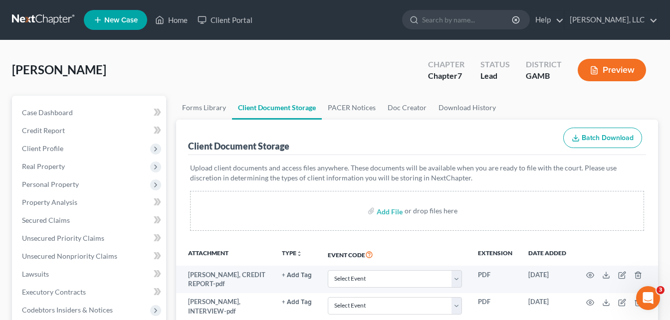
click at [615, 65] on button "Preview" at bounding box center [611, 70] width 68 height 22
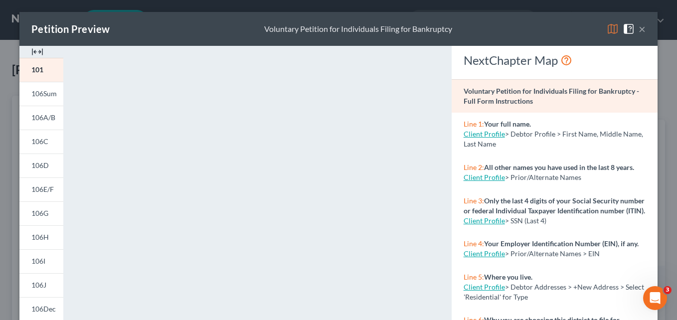
click at [32, 51] on img at bounding box center [37, 52] width 12 height 12
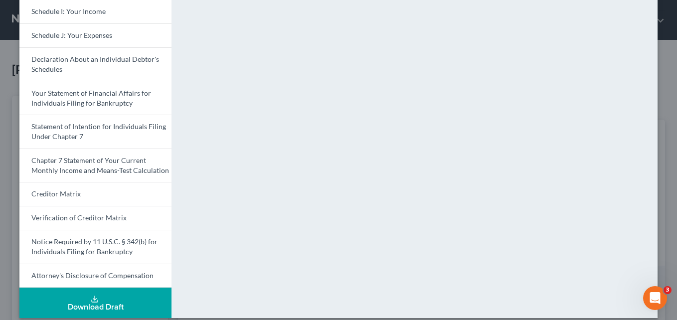
scroll to position [309, 0]
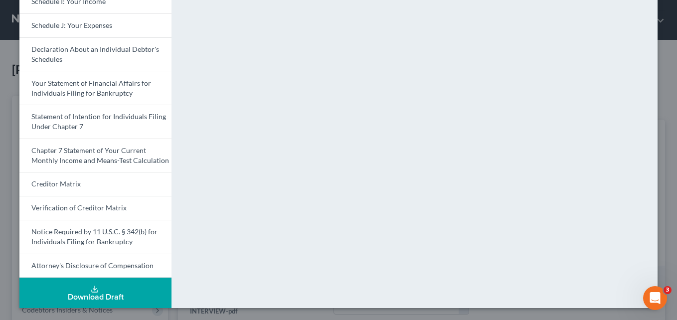
click at [116, 284] on button "Download Draft" at bounding box center [95, 293] width 152 height 30
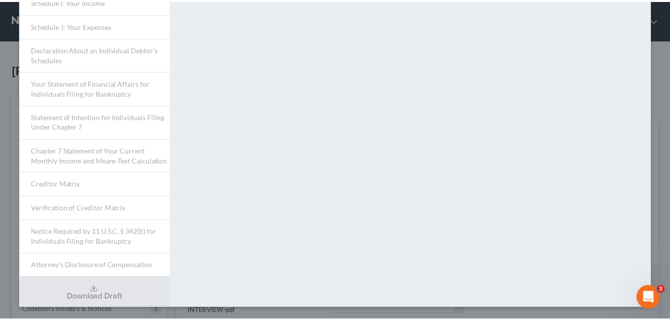
scroll to position [29, 0]
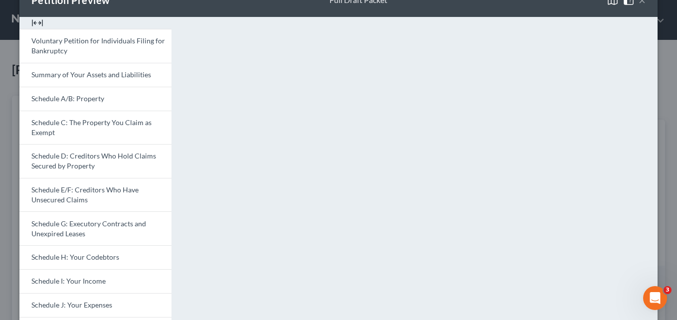
click at [662, 62] on div "Petition Preview Full Draft Packet × Voluntary Petition for Individuals Filing …" at bounding box center [338, 160] width 677 height 320
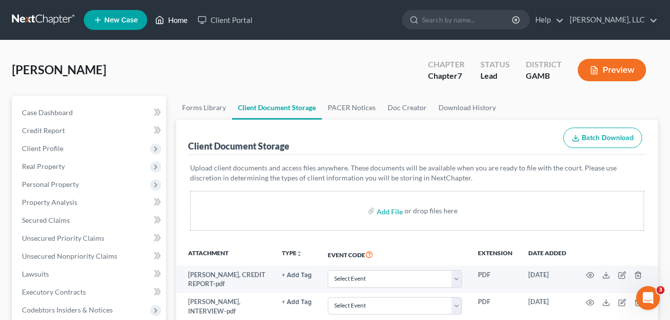
click at [175, 19] on link "Home" at bounding box center [171, 20] width 42 height 18
